Goal: Check status: Check status

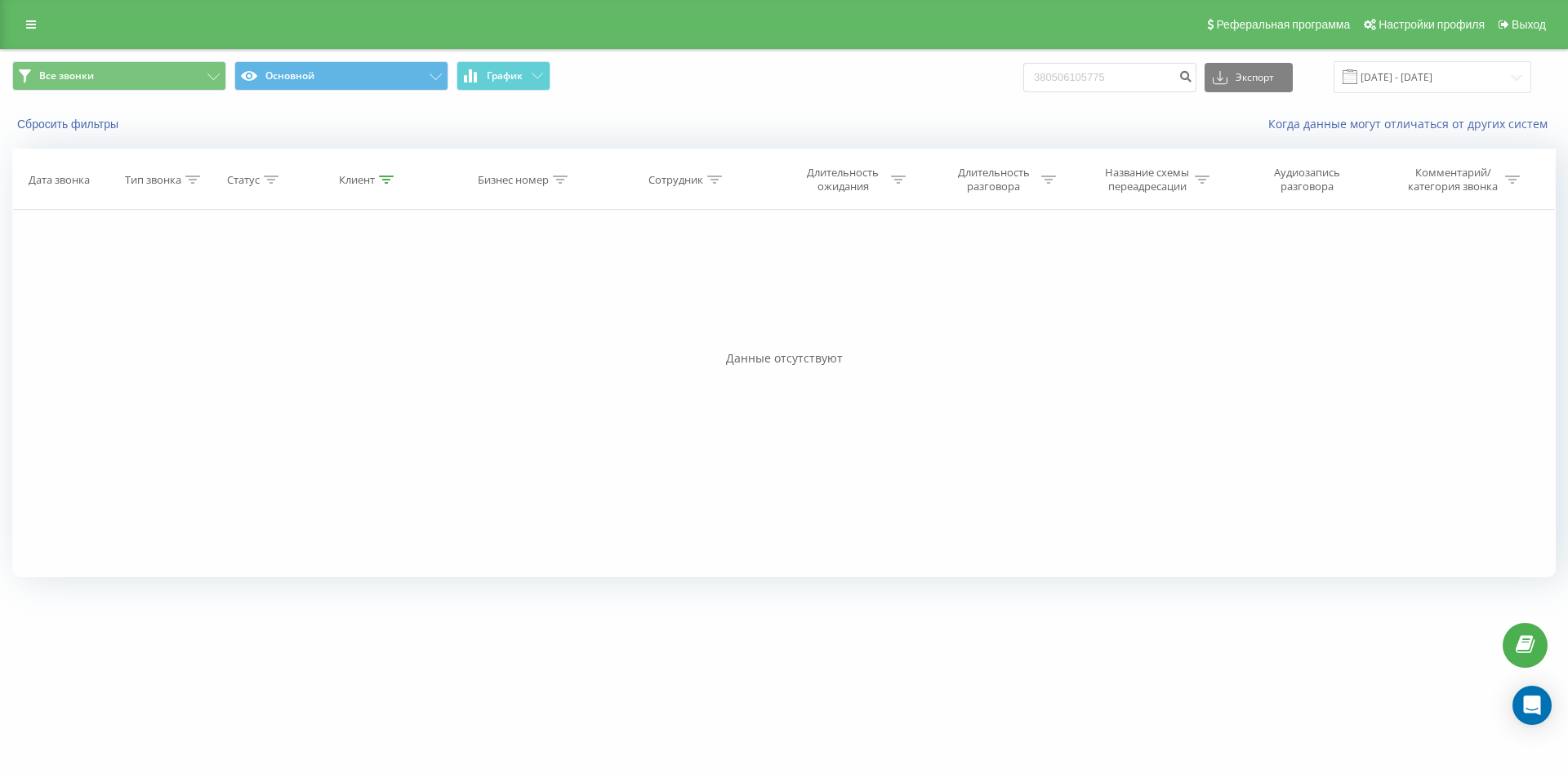
click at [980, 78] on div "Все звонки Основной График 380506105775 Экспорт .csv .xls .xlsx 19.06.2025 - 19…" at bounding box center [784, 77] width 1543 height 32
type input "0660633005"
click at [1192, 72] on icon "submit" at bounding box center [1185, 74] width 13 height 10
